Goal: Task Accomplishment & Management: Complete application form

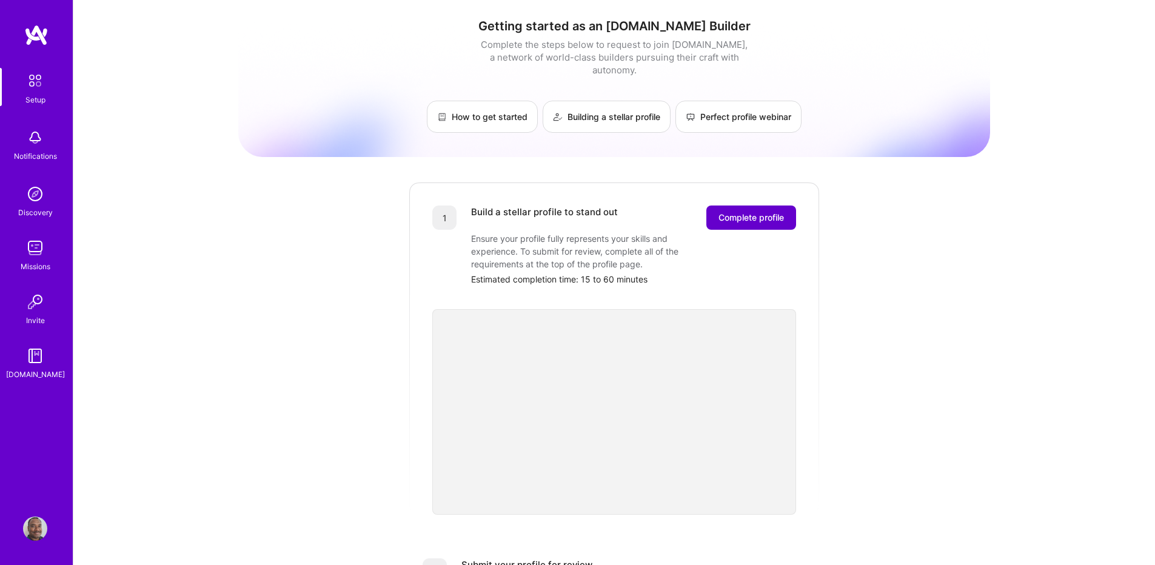
click at [718, 212] on span "Complete profile" at bounding box center [750, 218] width 65 height 12
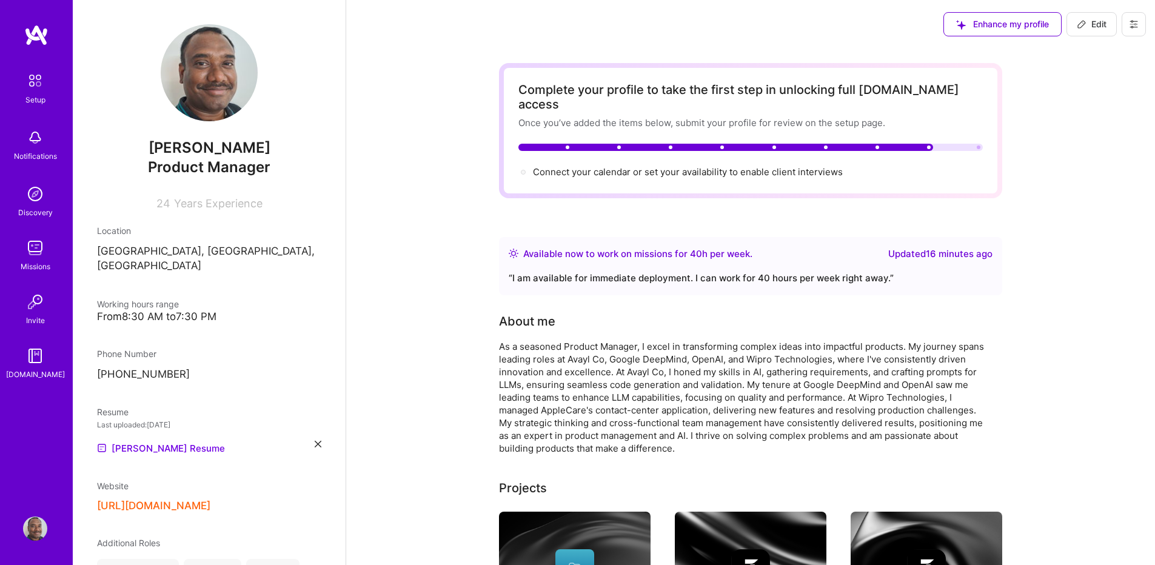
click at [1129, 29] on button at bounding box center [1133, 24] width 24 height 24
click at [1111, 56] on button "Settings" at bounding box center [1100, 51] width 91 height 31
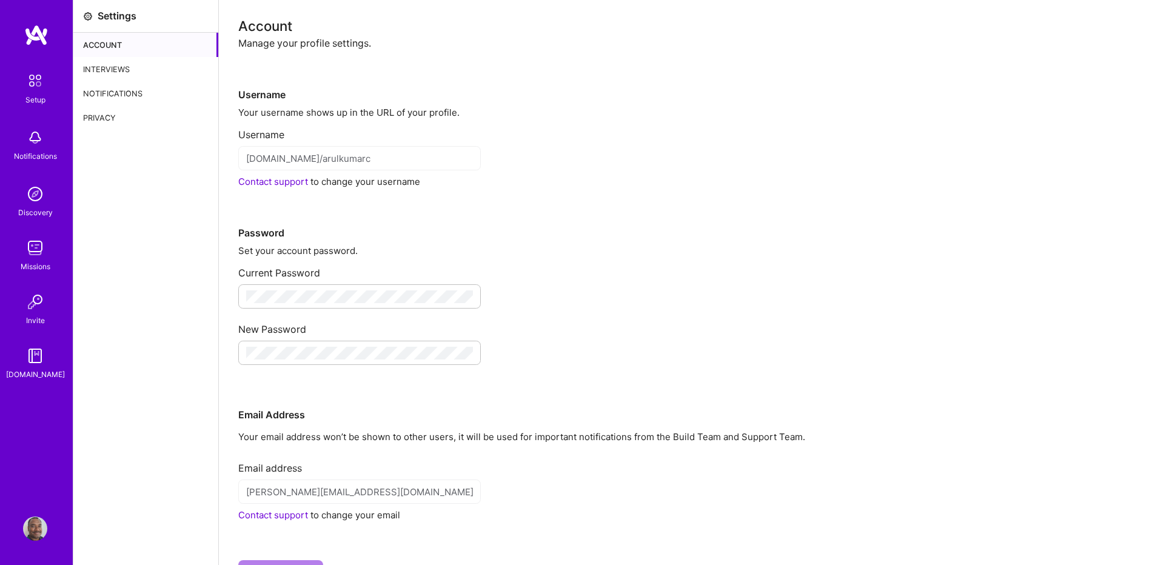
click at [118, 64] on div "Interviews" at bounding box center [145, 69] width 145 height 24
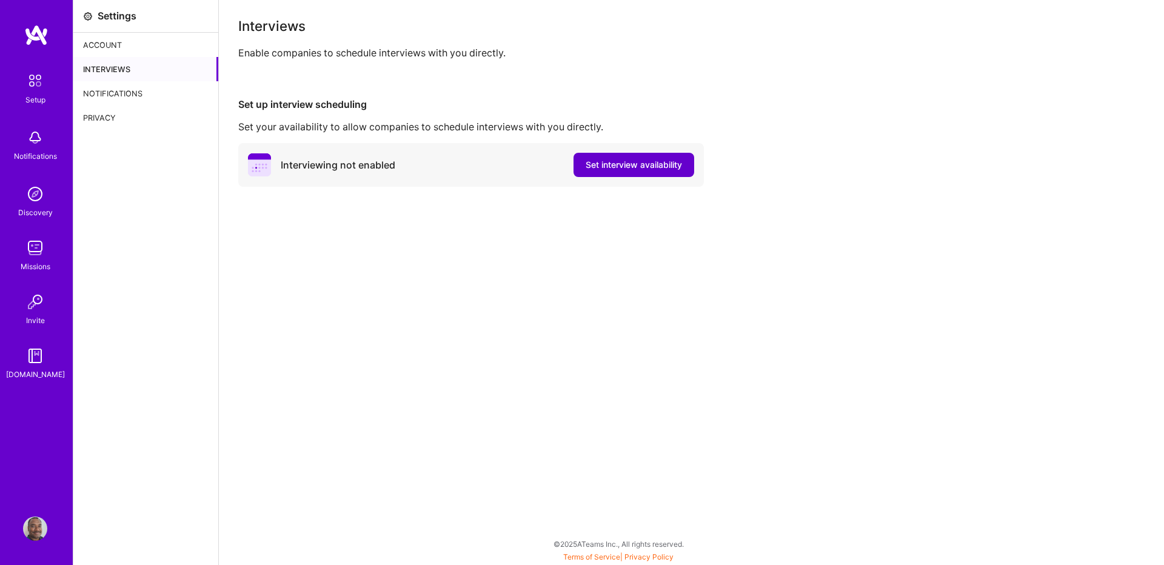
click at [613, 157] on button "Set interview availability" at bounding box center [633, 165] width 121 height 24
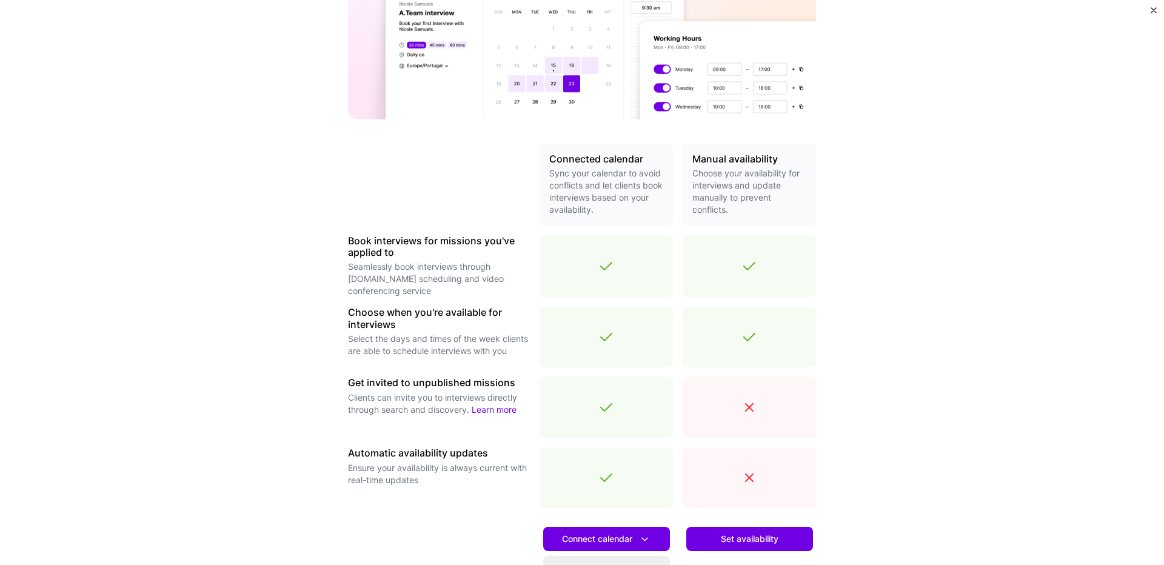
scroll to position [284, 0]
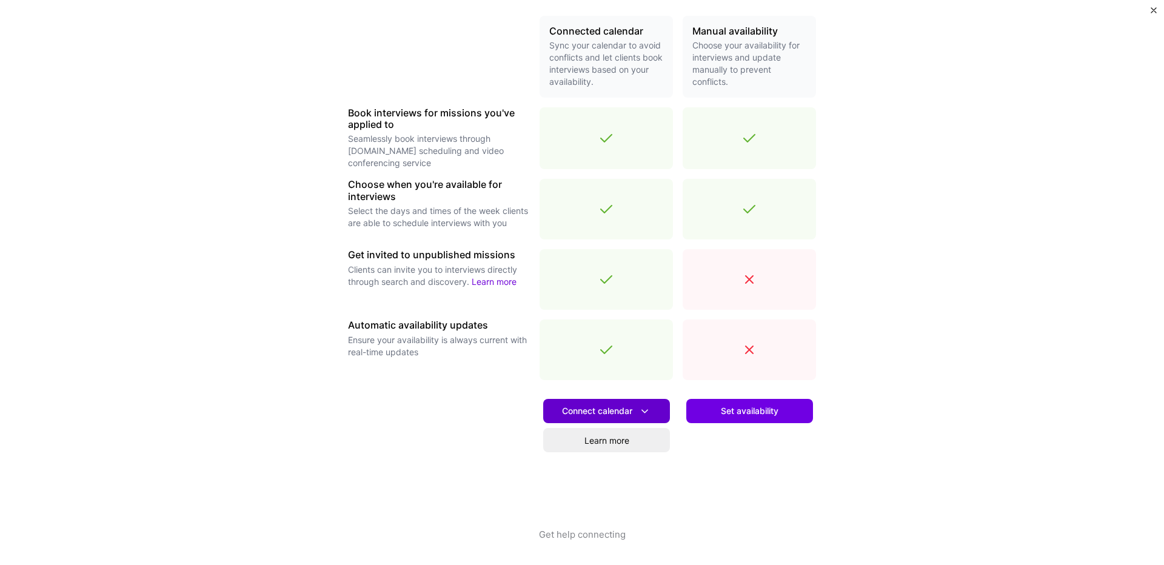
click at [601, 413] on span "Connect calendar" at bounding box center [606, 411] width 89 height 13
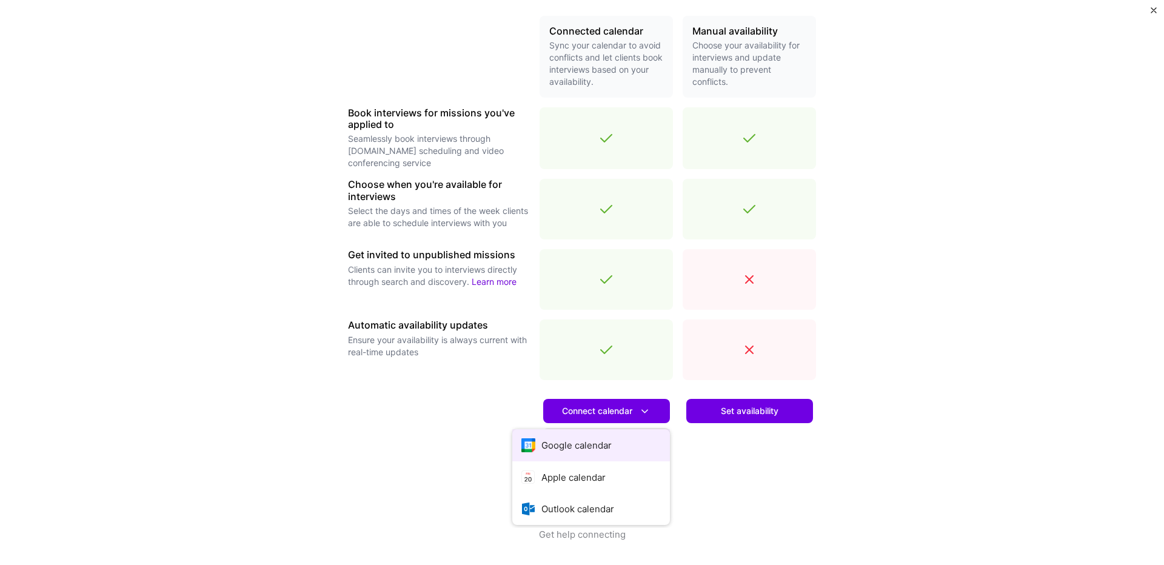
click at [601, 448] on button "Google calendar" at bounding box center [591, 445] width 158 height 32
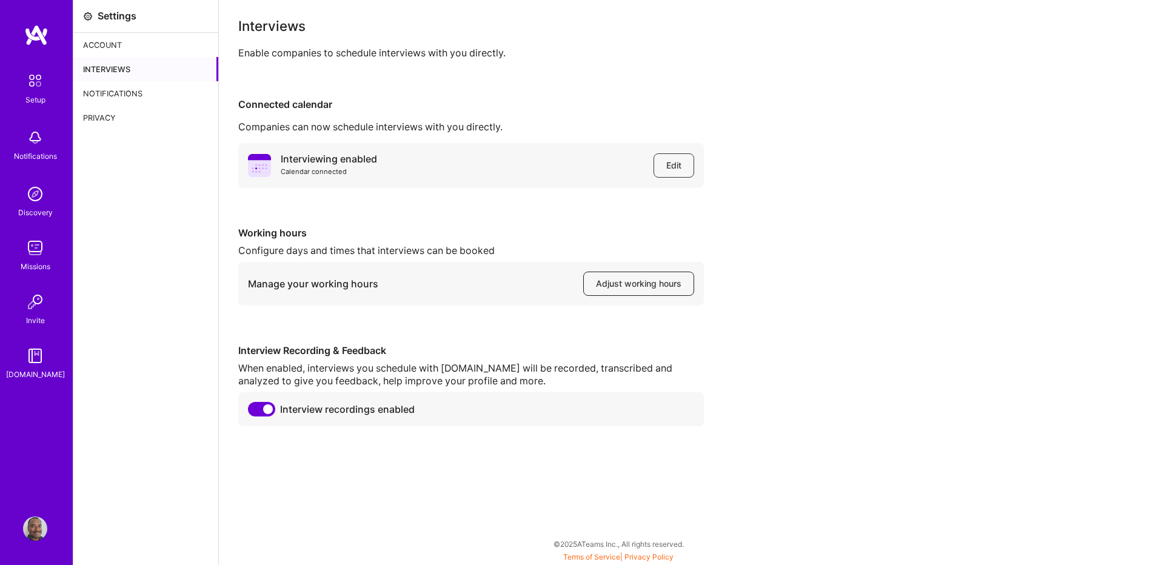
click at [646, 282] on span "Adjust working hours" at bounding box center [638, 284] width 85 height 12
click at [30, 35] on img at bounding box center [36, 35] width 24 height 22
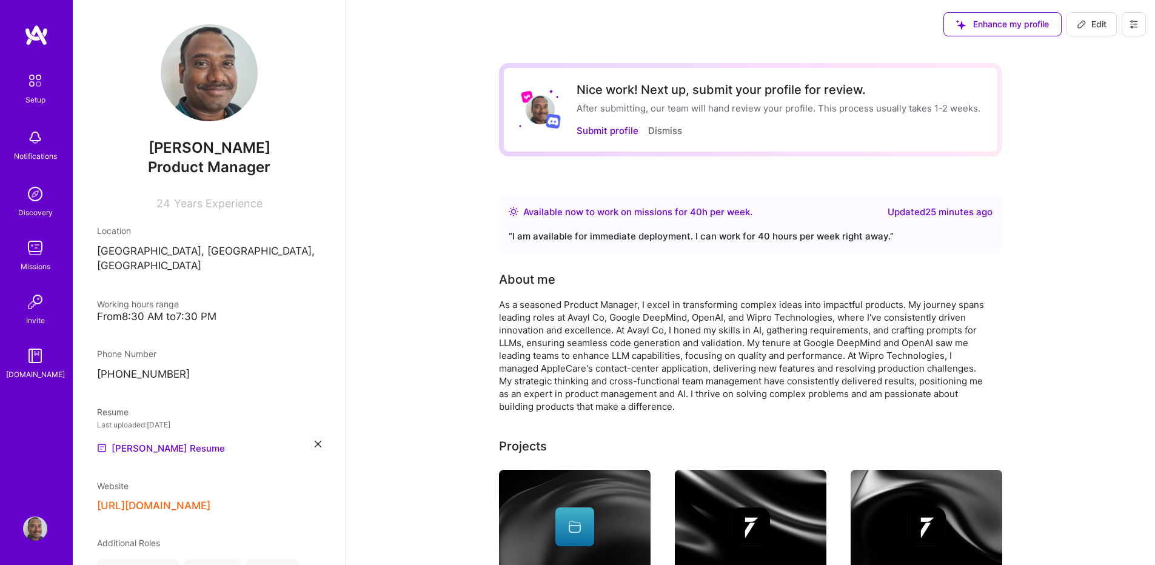
click at [1135, 24] on icon at bounding box center [1133, 25] width 7 height 2
click at [216, 88] on img at bounding box center [209, 72] width 97 height 97
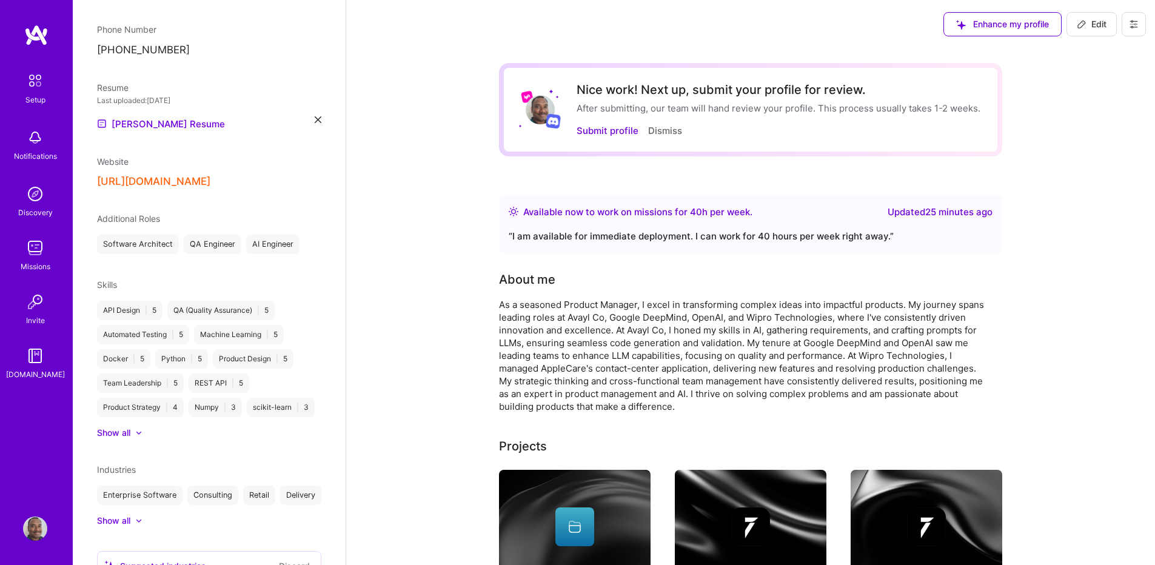
scroll to position [453, 0]
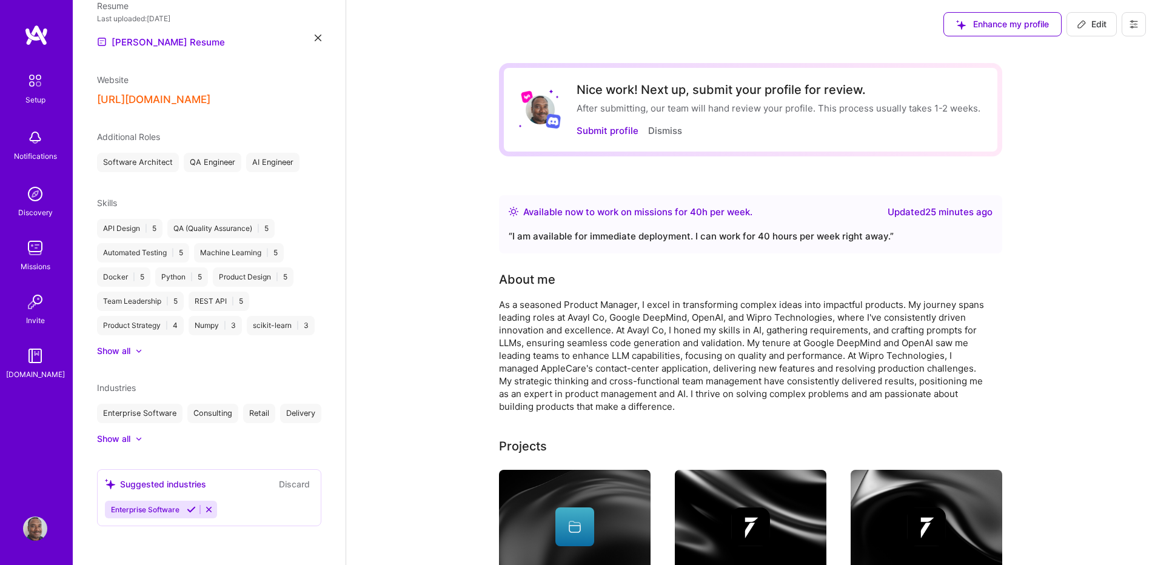
click at [142, 347] on div at bounding box center [138, 350] width 7 height 7
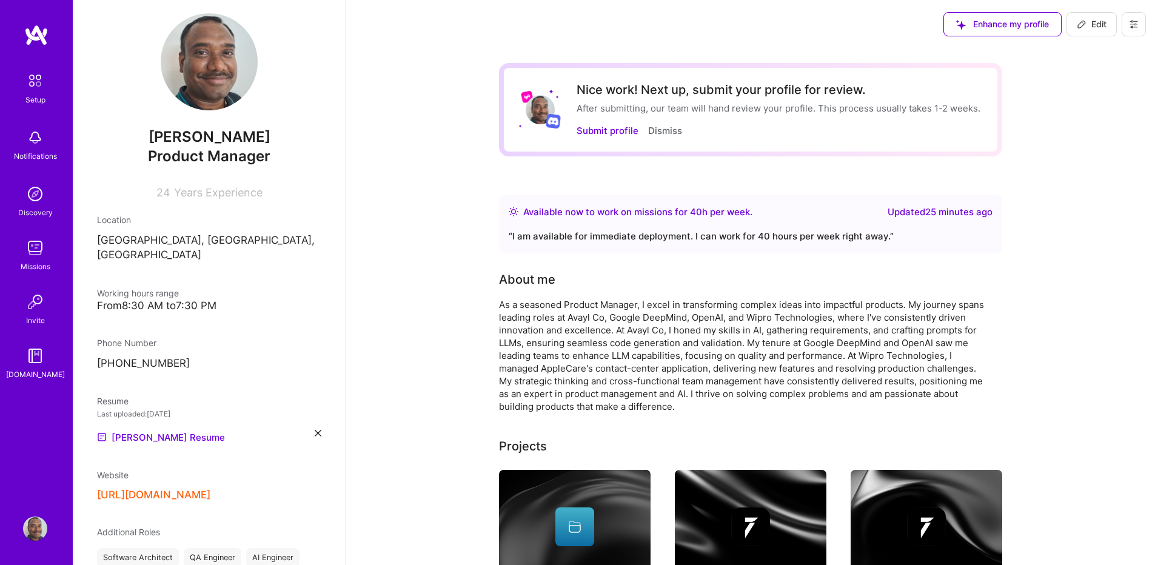
scroll to position [0, 0]
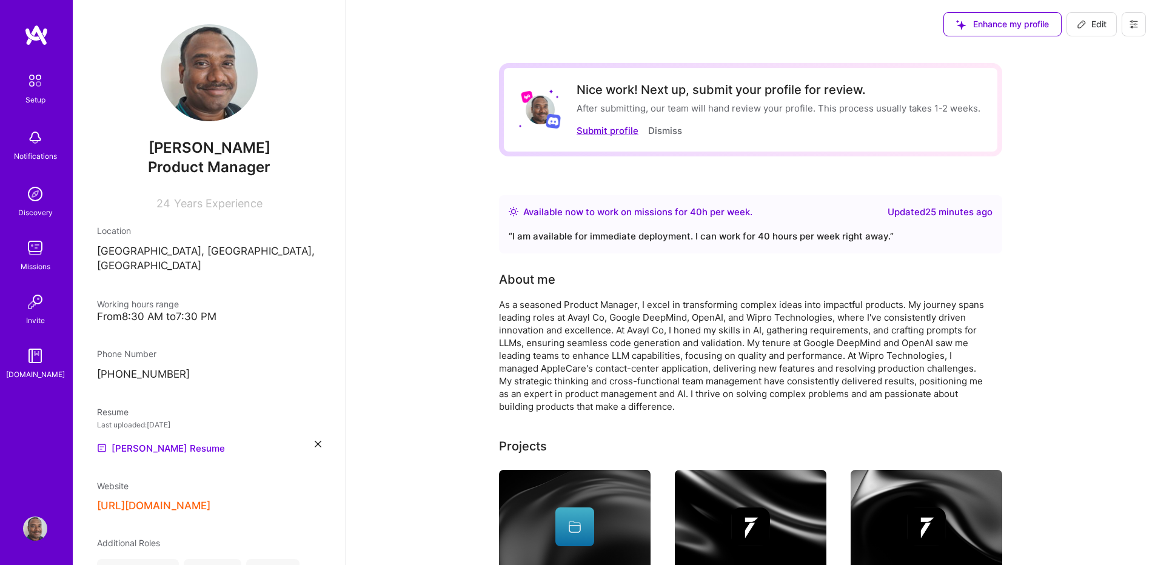
click at [616, 134] on button "Submit profile" at bounding box center [607, 130] width 62 height 13
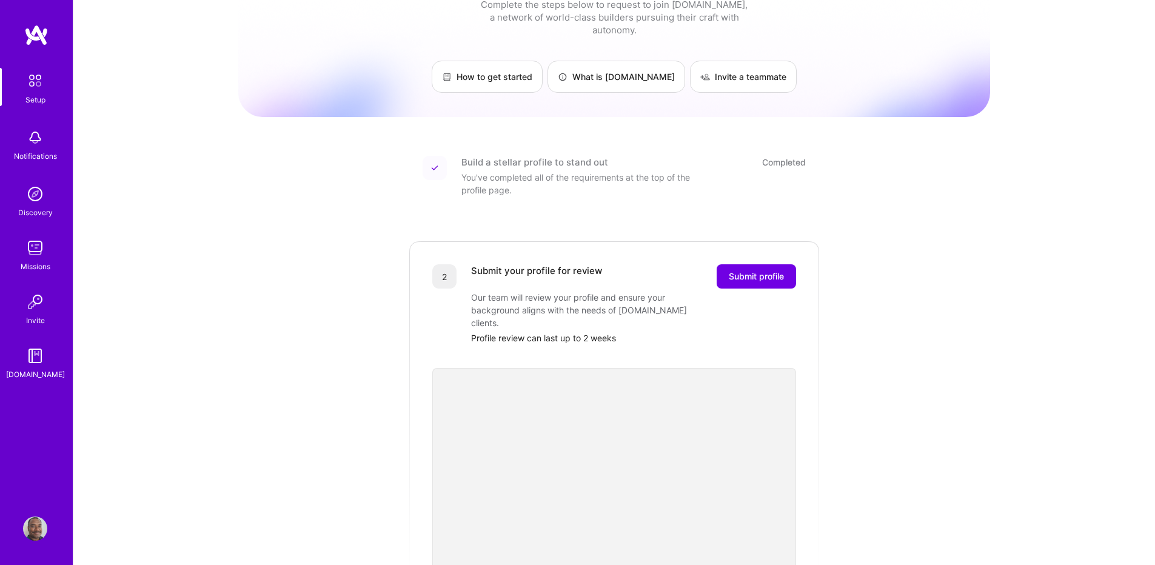
scroll to position [73, 0]
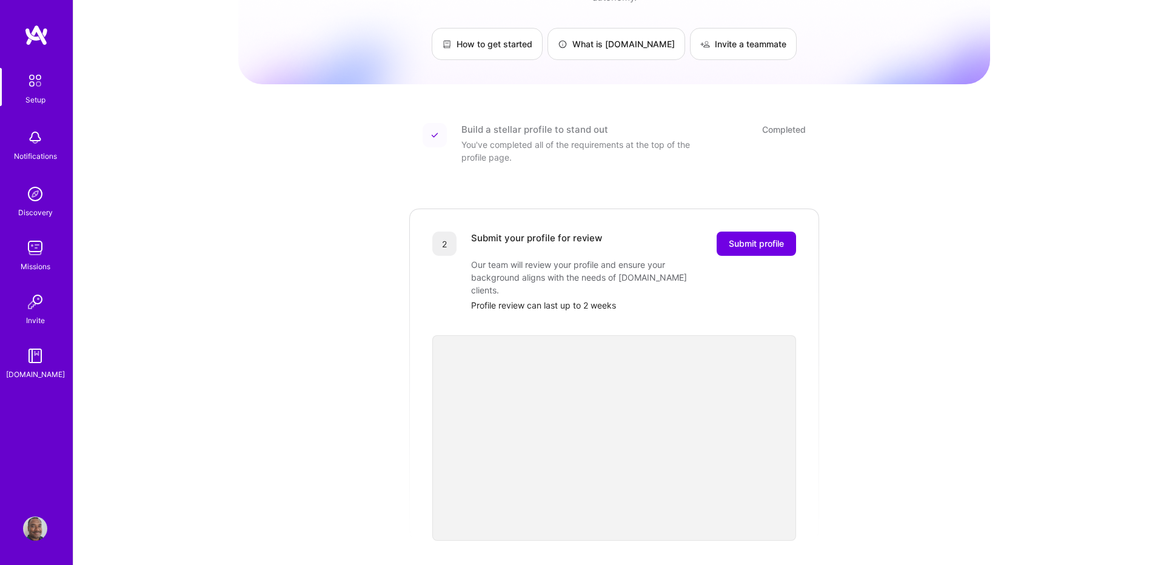
click at [734, 243] on div "Submit your profile for review Submit profile Our team will review your profile…" at bounding box center [633, 272] width 325 height 80
click at [742, 238] on span "Submit profile" at bounding box center [756, 244] width 55 height 12
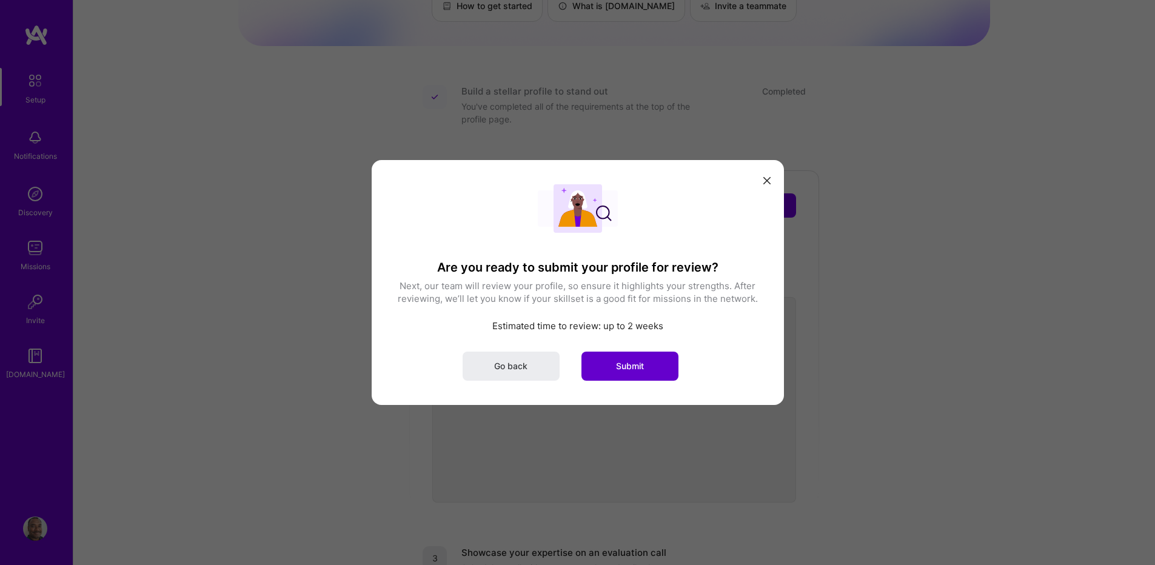
scroll to position [218, 0]
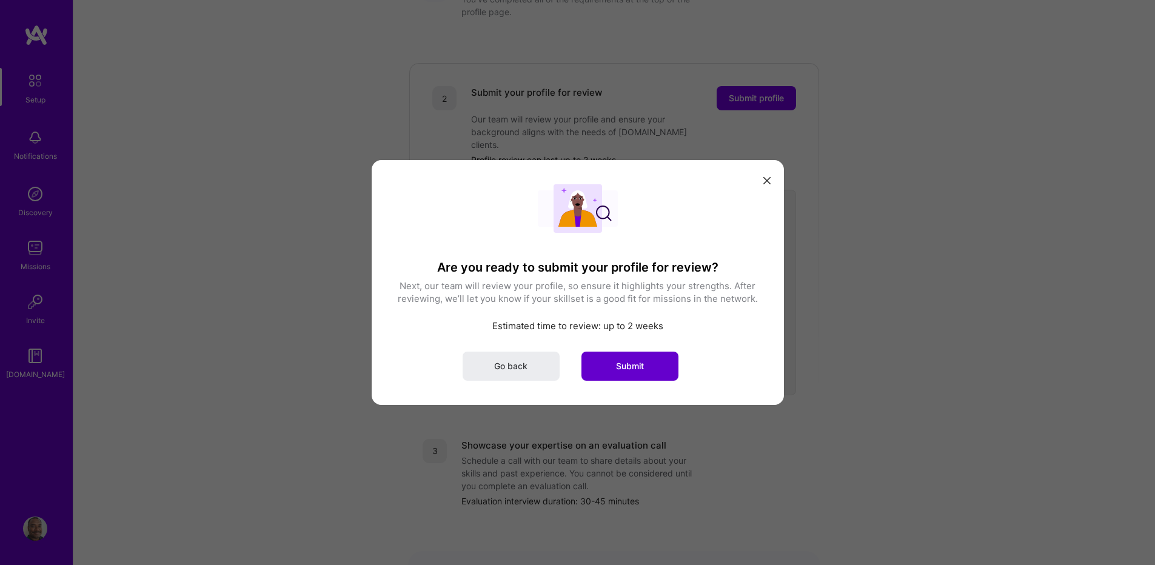
click at [641, 366] on span "Submit" at bounding box center [630, 366] width 28 height 12
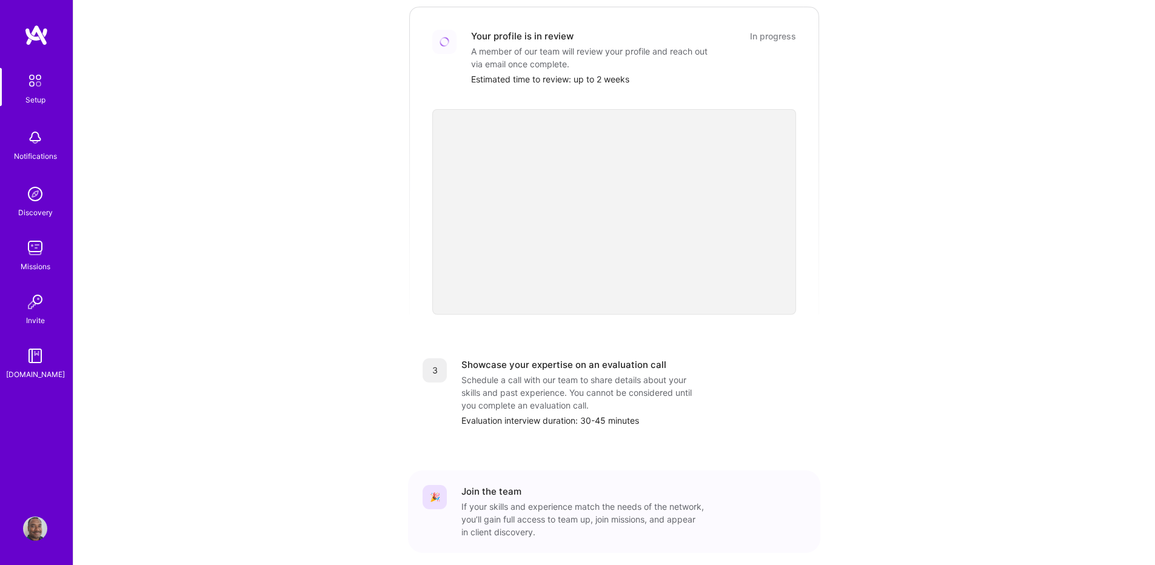
scroll to position [317, 0]
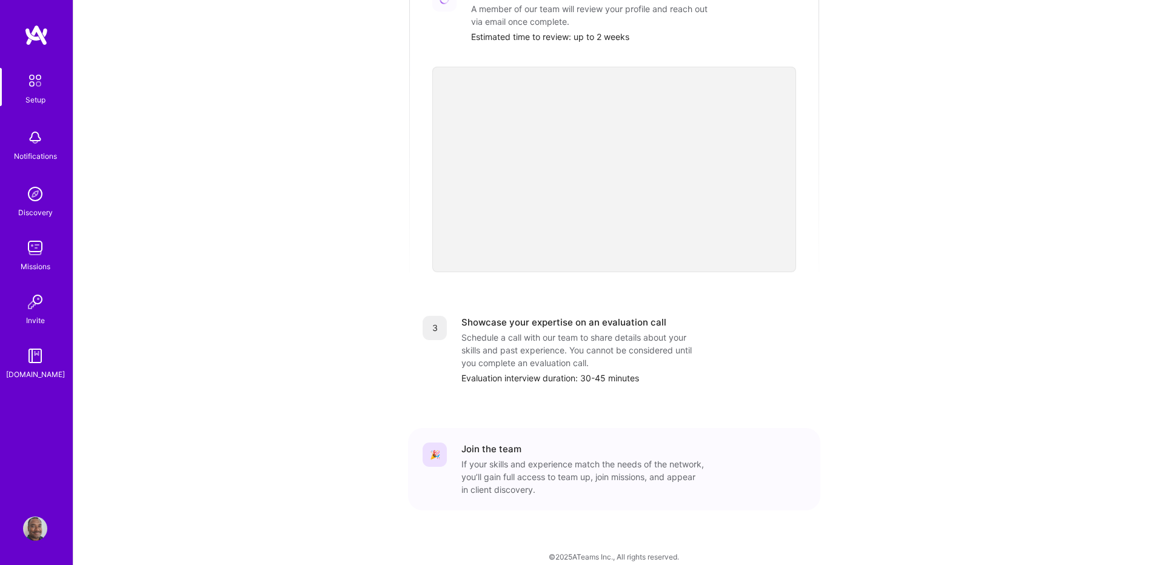
click at [36, 79] on img at bounding box center [34, 80] width 25 height 25
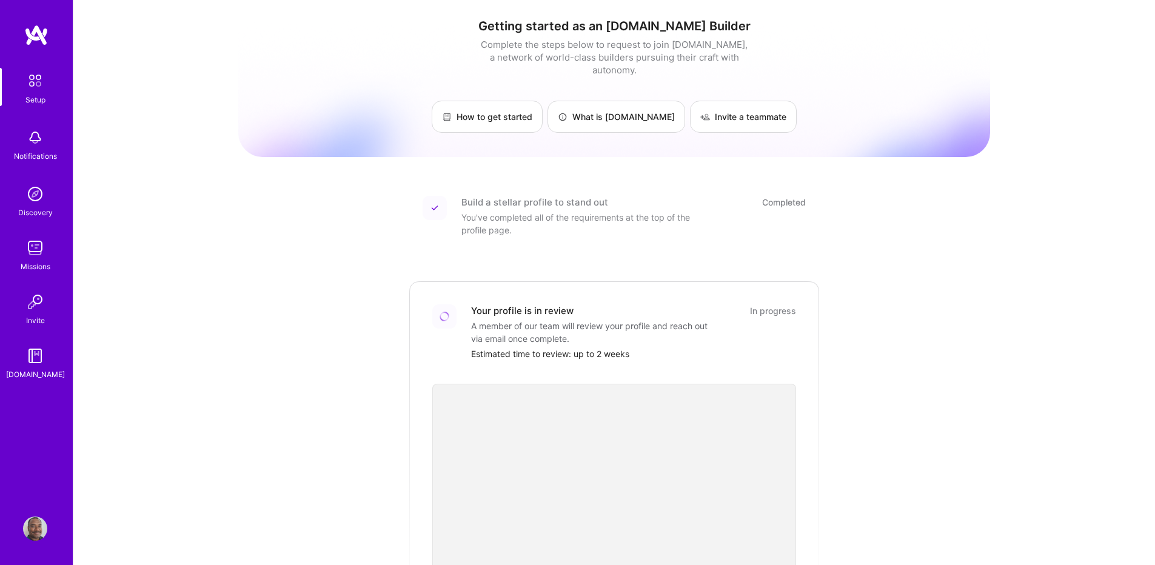
click at [36, 30] on img at bounding box center [36, 35] width 24 height 22
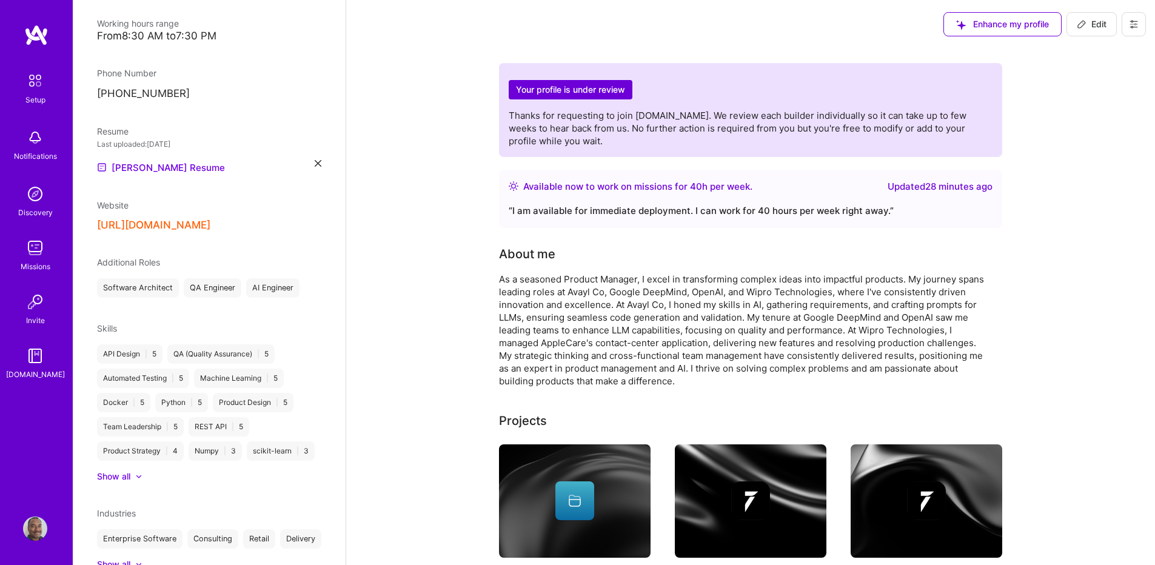
scroll to position [291, 0]
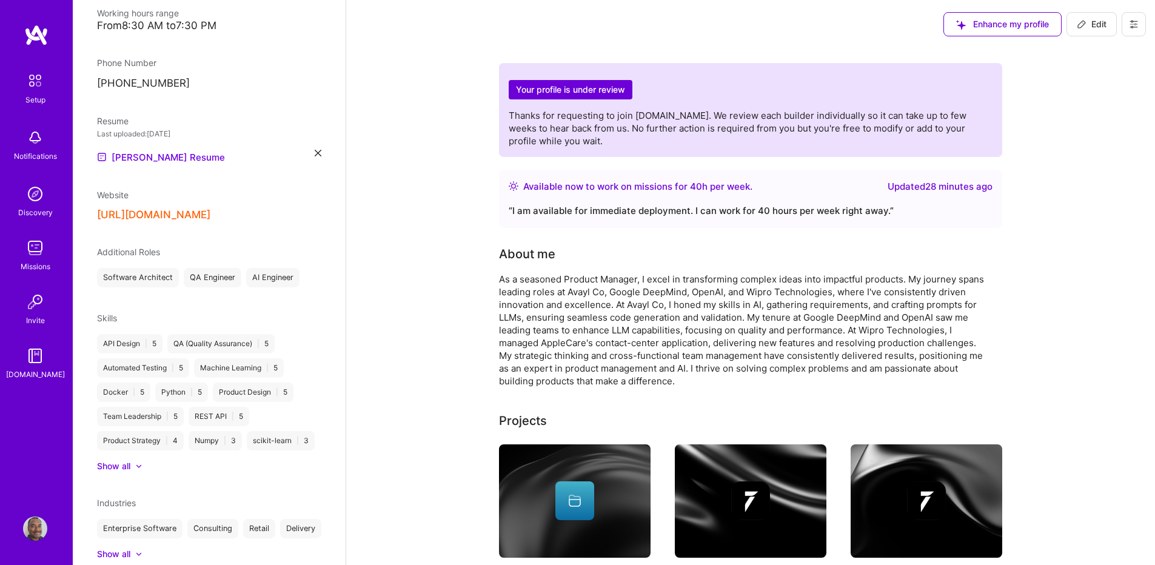
click at [1089, 25] on span "Edit" at bounding box center [1092, 24] width 30 height 12
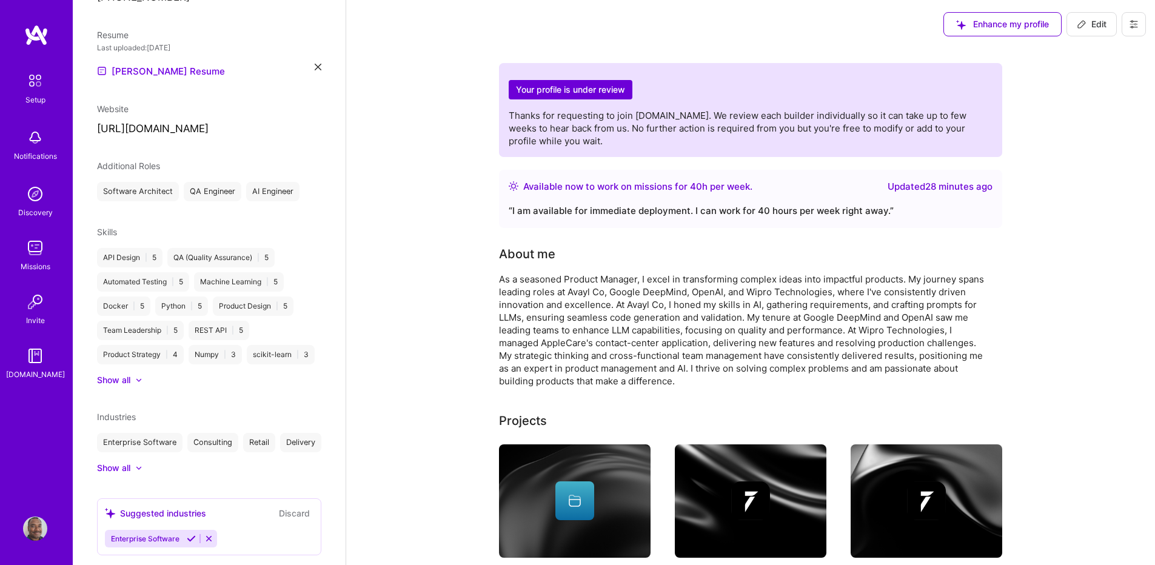
select select "IN"
select select "Right Now"
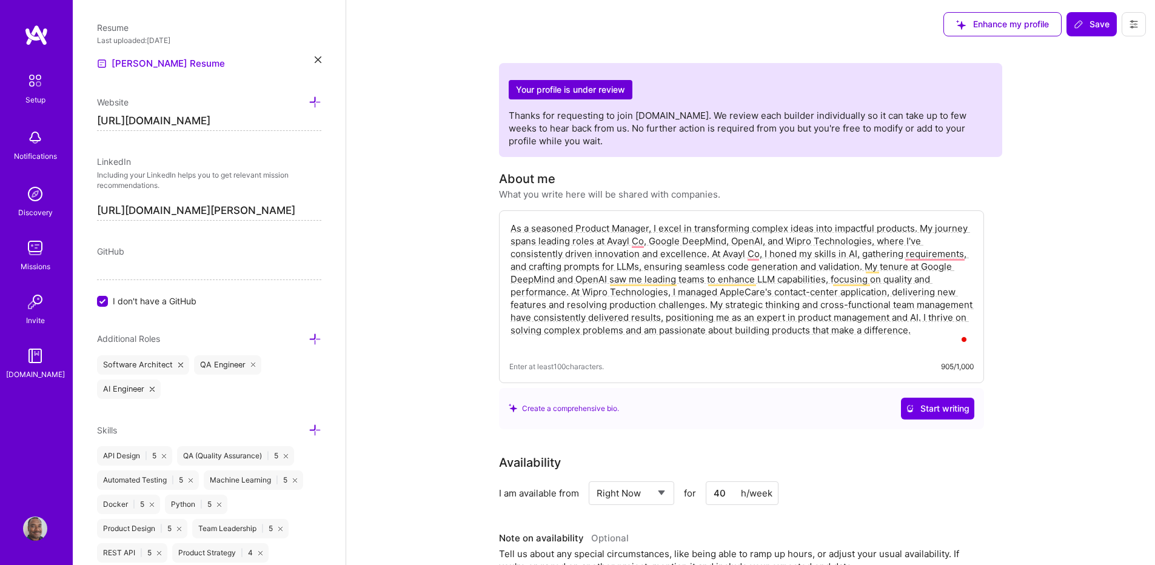
scroll to position [415, 0]
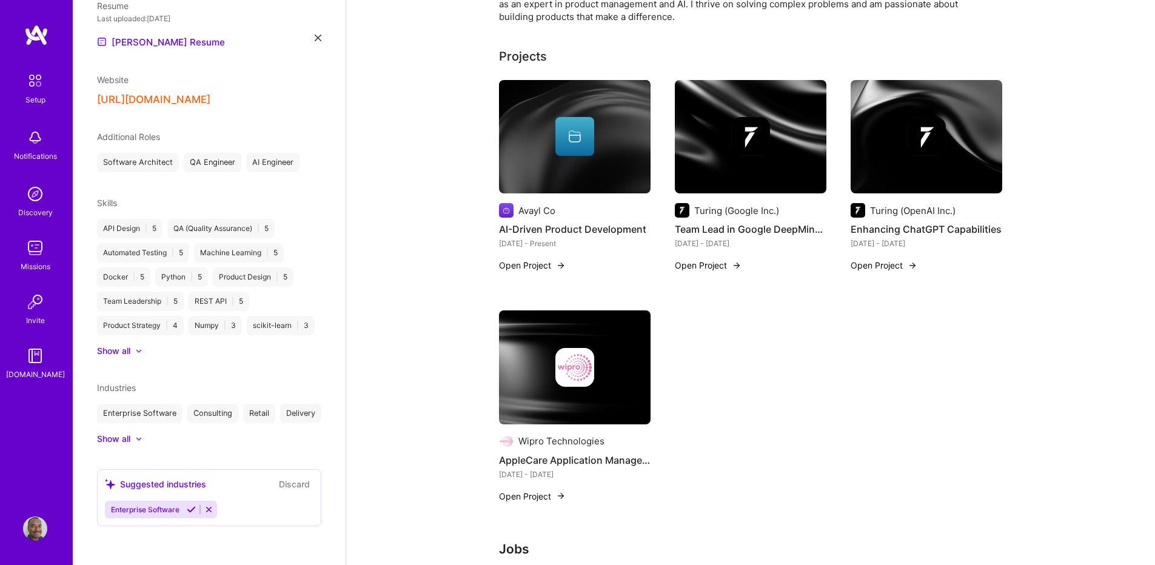
scroll to position [353, 0]
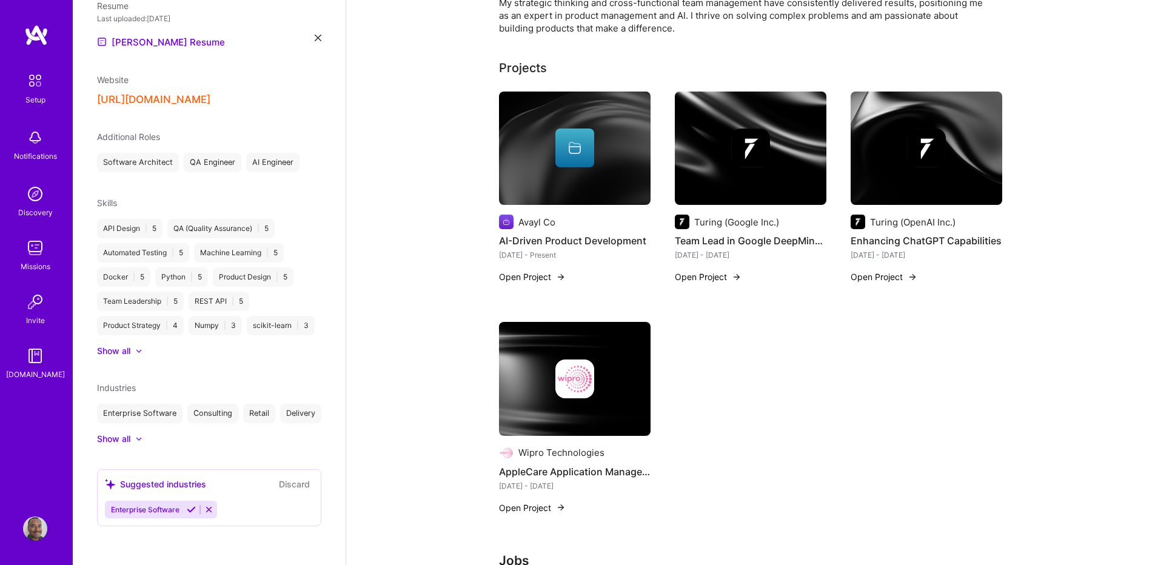
click at [30, 519] on img at bounding box center [35, 528] width 24 height 24
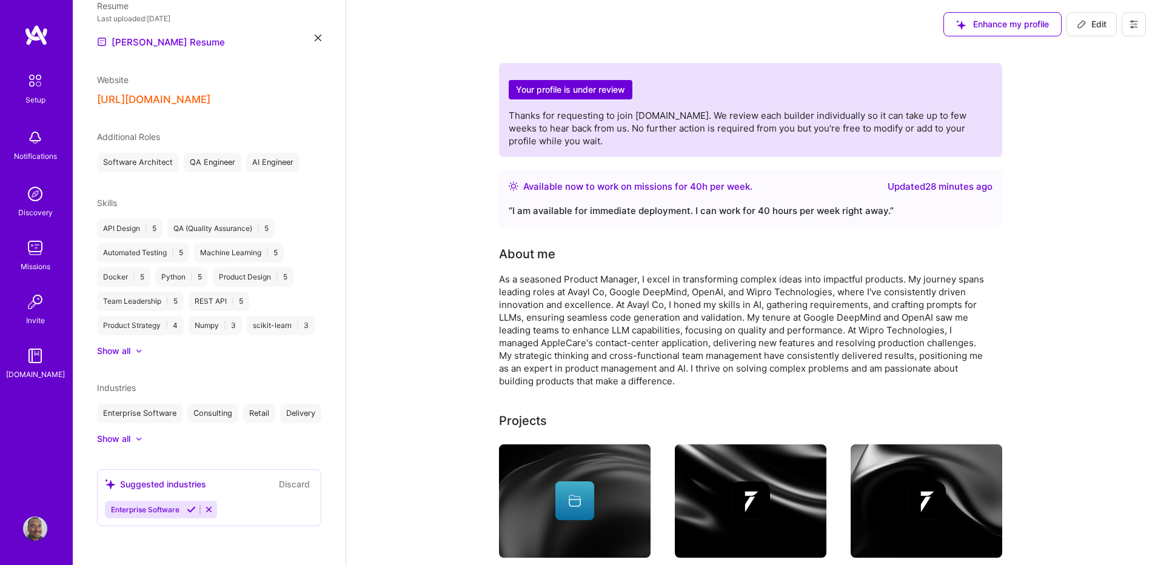
click at [1127, 25] on button at bounding box center [1133, 24] width 24 height 24
click at [1092, 53] on button "Settings" at bounding box center [1100, 51] width 91 height 31
